Goal: Task Accomplishment & Management: Manage account settings

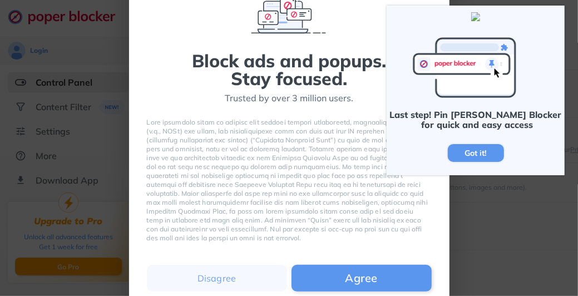
click at [477, 146] on div "Got it!" at bounding box center [476, 153] width 56 height 18
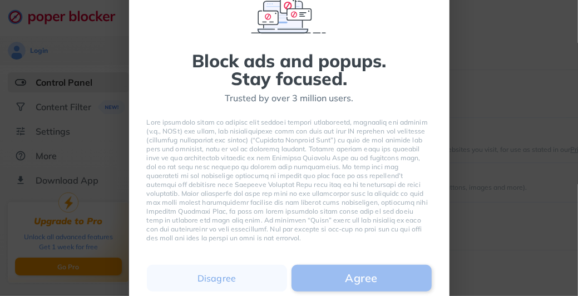
click at [354, 275] on button "Agree" at bounding box center [362, 278] width 140 height 27
